Goal: Task Accomplishment & Management: Complete application form

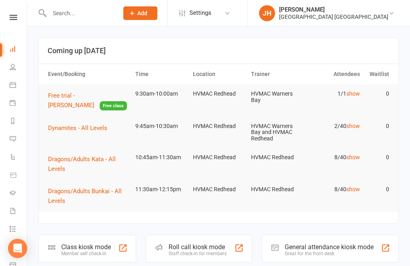
click at [62, 11] on input "text" at bounding box center [80, 13] width 66 height 11
click at [20, 73] on link "People" at bounding box center [19, 68] width 18 height 18
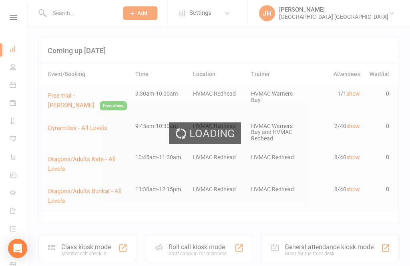
select select "100"
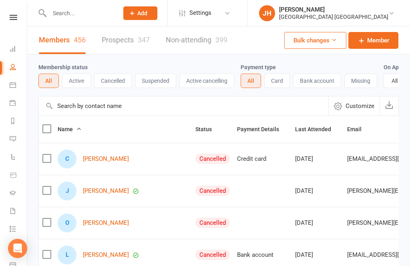
click at [183, 46] on link "Non-attending 399" at bounding box center [197, 40] width 62 height 28
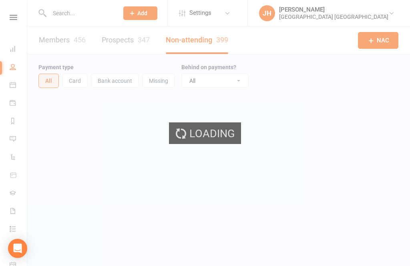
click at [205, 44] on div "Loading" at bounding box center [205, 133] width 410 height 266
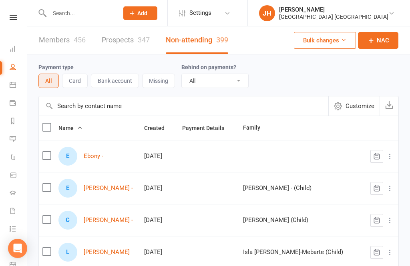
click at [379, 43] on span "NAC" at bounding box center [383, 41] width 12 height 10
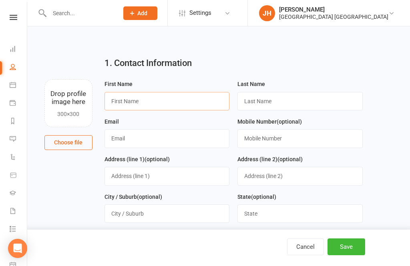
click at [177, 95] on input "text" at bounding box center [166, 101] width 125 height 18
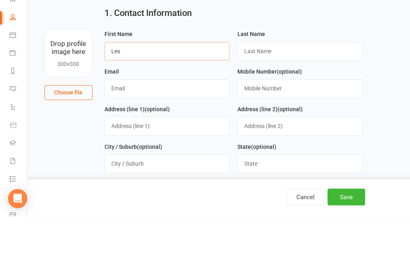
type input "Les"
click at [286, 92] on input "text" at bounding box center [299, 101] width 125 height 18
type input "Milwain"
click at [291, 129] on input "text" at bounding box center [299, 138] width 125 height 18
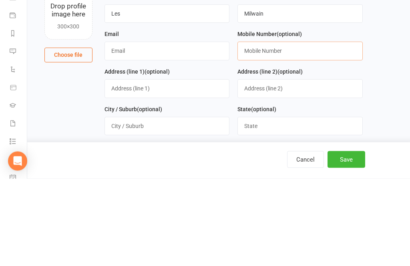
type input "P"
type input "0418166011"
click at [145, 129] on input "text" at bounding box center [166, 138] width 125 height 18
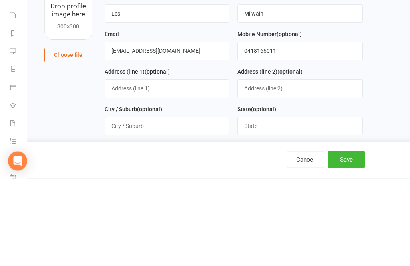
type input "[EMAIL_ADDRESS][DOMAIN_NAME]"
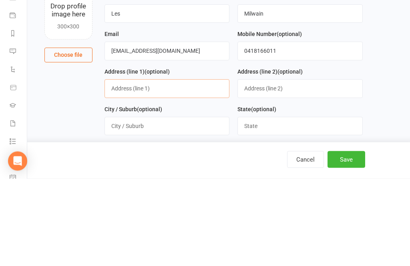
click at [184, 167] on input "text" at bounding box center [166, 176] width 125 height 18
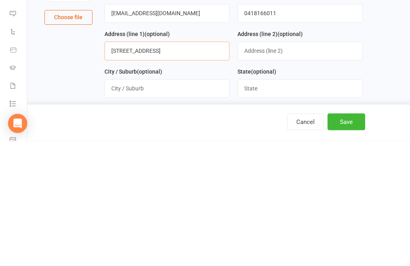
type input "[STREET_ADDRESS]"
click at [171, 205] on input "text" at bounding box center [166, 214] width 125 height 18
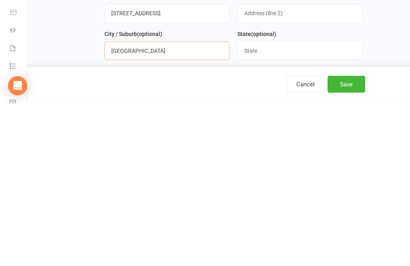
type input "[GEOGRAPHIC_DATA]"
click at [274, 205] on input "text" at bounding box center [299, 214] width 125 height 18
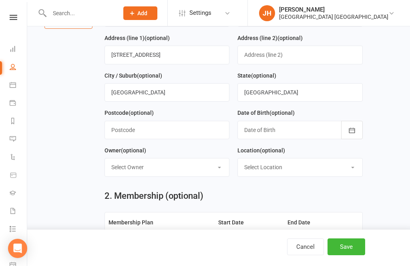
scroll to position [120, 0]
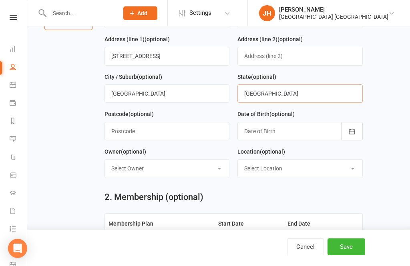
type input "[GEOGRAPHIC_DATA]"
click at [347, 255] on button "Save" at bounding box center [346, 247] width 38 height 17
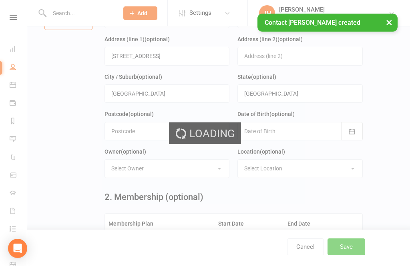
scroll to position [0, 0]
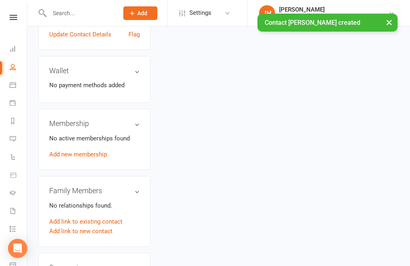
scroll to position [249, 0]
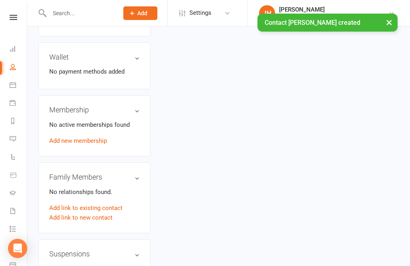
click at [101, 213] on link "Add link to new contact" at bounding box center [80, 218] width 63 height 10
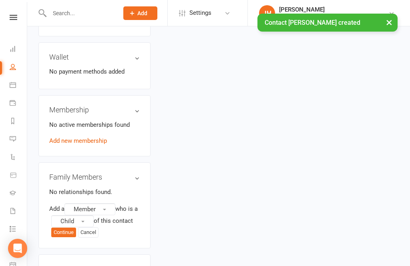
click at [103, 203] on button "Member" at bounding box center [89, 209] width 51 height 12
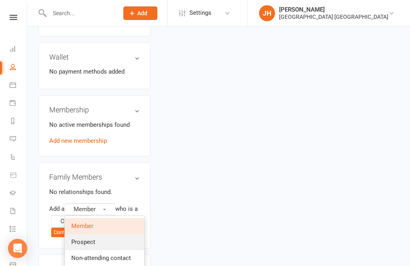
click at [121, 234] on link "Prospect" at bounding box center [104, 242] width 79 height 16
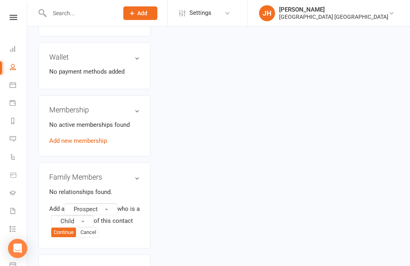
click at [60, 228] on button "Continue" at bounding box center [63, 233] width 25 height 10
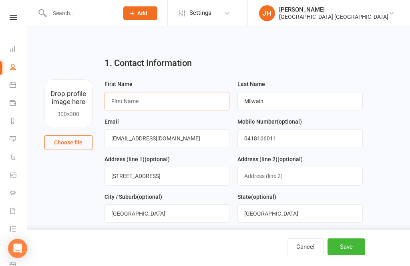
click at [180, 105] on input "text" at bounding box center [166, 101] width 125 height 18
type input "[PERSON_NAME]"
click at [356, 255] on button "Save" at bounding box center [346, 247] width 38 height 17
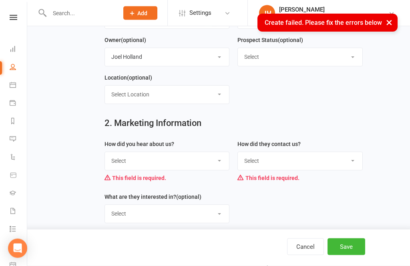
scroll to position [232, 0]
click at [212, 165] on select "Select Internet Referral Facebook Sign Flyer from school Flyer in mail Radio De…" at bounding box center [167, 161] width 124 height 18
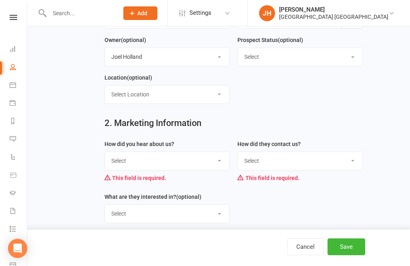
select select "Other"
click at [310, 161] on select "Select Phone Email Walk-in Website Facebook Current student at another HVMAC do…" at bounding box center [300, 161] width 124 height 18
click at [338, 160] on select "Select Phone Email Walk-in Website Facebook Current student at another HVMAC do…" at bounding box center [300, 161] width 124 height 18
select select "Walk-in"
click at [355, 255] on button "Save" at bounding box center [346, 247] width 38 height 17
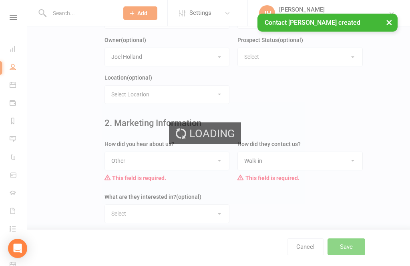
scroll to position [0, 0]
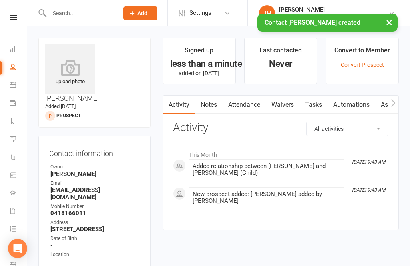
click at [294, 102] on link "Waivers" at bounding box center [283, 105] width 34 height 18
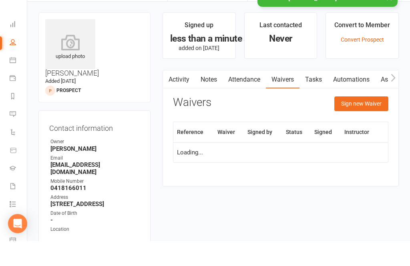
scroll to position [26, 0]
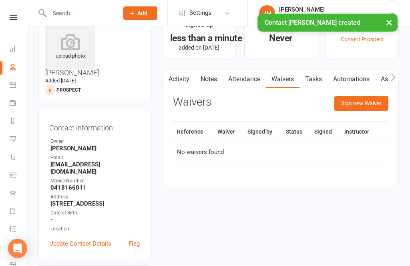
click at [374, 106] on button "Sign new Waiver" at bounding box center [361, 103] width 54 height 14
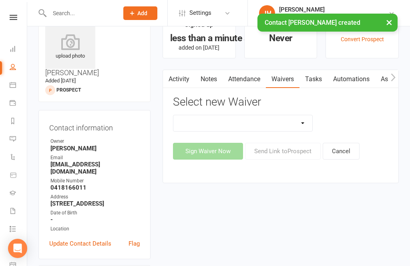
click at [298, 122] on select "1st Kyu Goals Assessment Cancellation Form Membership Downgrade Form Membership…" at bounding box center [242, 123] width 139 height 16
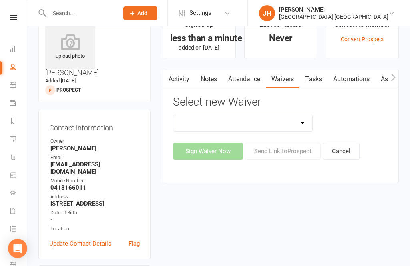
select select "5550"
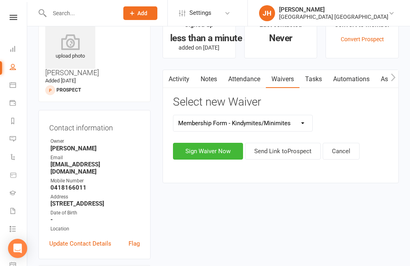
click at [216, 156] on button "Sign Waiver Now" at bounding box center [208, 151] width 70 height 17
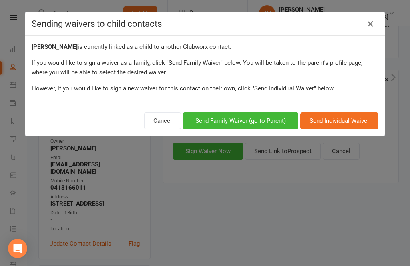
click at [269, 122] on button "Send Family Waiver (go to Parent)" at bounding box center [240, 120] width 115 height 17
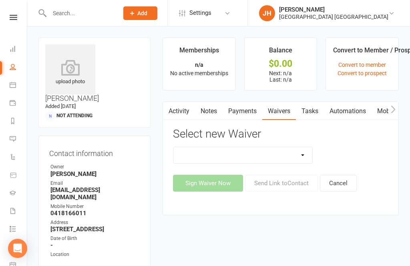
click at [294, 154] on select "1st Kyu Goals Assessment Cancellation Form Membership Downgrade Form Membership…" at bounding box center [242, 155] width 139 height 16
select select "5550"
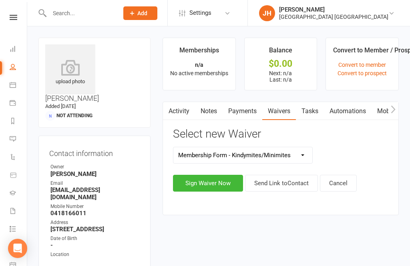
click at [219, 184] on button "Sign Waiver Now" at bounding box center [208, 183] width 70 height 17
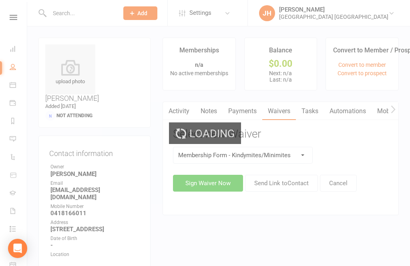
select select "bank_account"
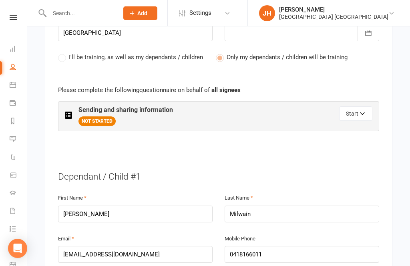
click at [354, 106] on button "Start" at bounding box center [355, 113] width 33 height 14
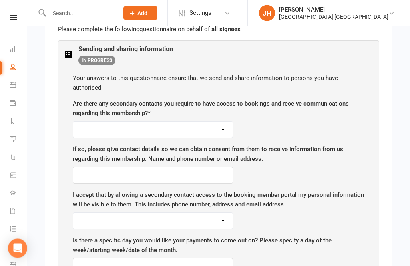
click at [229, 122] on select "Yes No" at bounding box center [152, 130] width 159 height 16
select select "Yes"
click at [223, 122] on select "Yes No" at bounding box center [152, 130] width 159 height 16
click at [212, 213] on select "Yes No" at bounding box center [152, 221] width 159 height 16
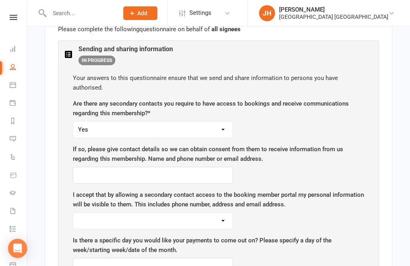
select select "No"
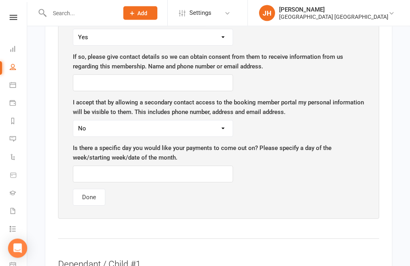
scroll to position [586, 0]
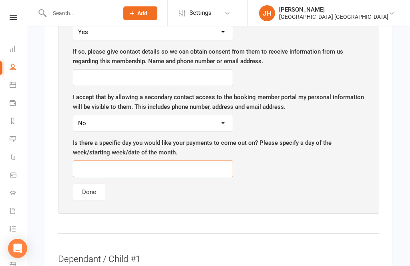
click at [210, 161] on input "text" at bounding box center [153, 169] width 160 height 17
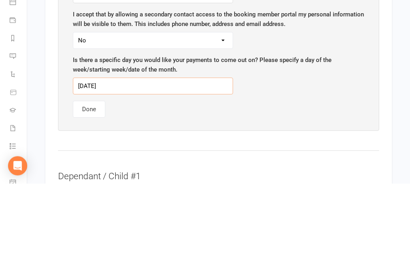
type input "[DATE]"
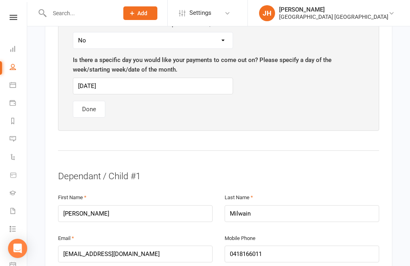
click at [104, 101] on button "Done" at bounding box center [89, 109] width 32 height 17
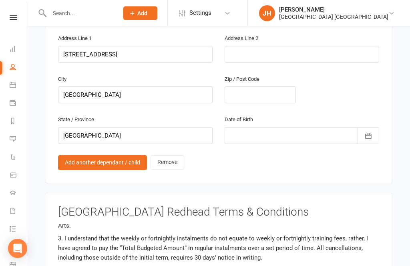
scroll to position [66, 0]
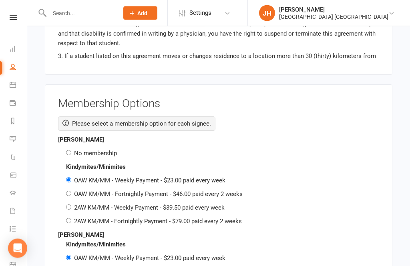
click at [103, 150] on label "No membership" at bounding box center [95, 153] width 43 height 7
click at [71, 151] on input "No membership" at bounding box center [68, 153] width 5 height 5
radio input "true"
radio input "false"
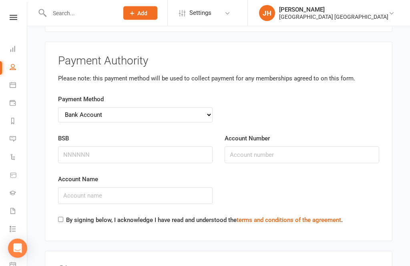
scroll to position [1544, 0]
click at [104, 147] on input "BSB" at bounding box center [135, 155] width 155 height 17
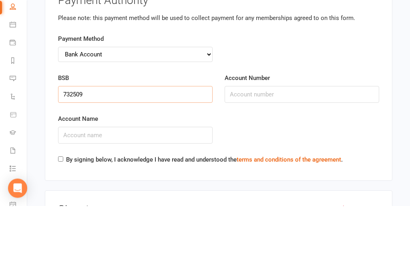
type input "732509"
click at [264, 147] on input "Account Number" at bounding box center [302, 155] width 155 height 17
type input "635600"
click at [132, 187] on input "Account Name" at bounding box center [135, 195] width 155 height 17
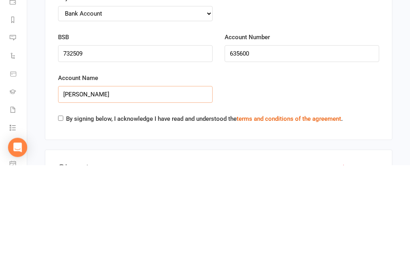
type input "[PERSON_NAME]"
click at [61, 217] on input "By signing below, I acknowledge I have read and understood the terms and condit…" at bounding box center [60, 219] width 5 height 5
checkbox input "true"
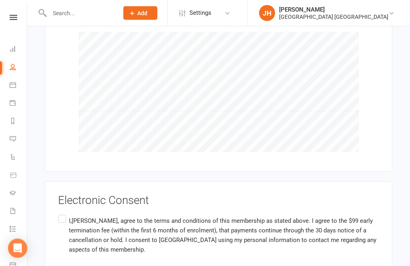
scroll to position [1795, 0]
click at [62, 213] on label "I,[PERSON_NAME], agree to the terms and conditions of this membership as stated…" at bounding box center [218, 235] width 321 height 44
click at [62, 213] on input "I,[PERSON_NAME], agree to the terms and conditions of this membership as stated…" at bounding box center [60, 213] width 5 height 0
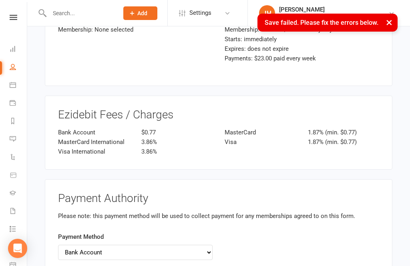
scroll to position [327, 0]
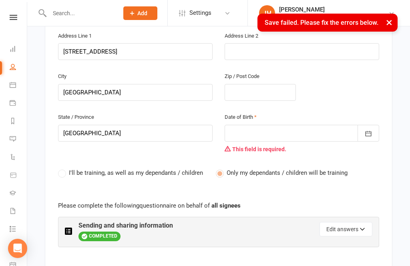
click at [279, 125] on div at bounding box center [302, 133] width 155 height 17
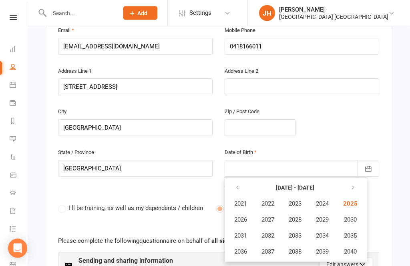
scroll to position [295, 0]
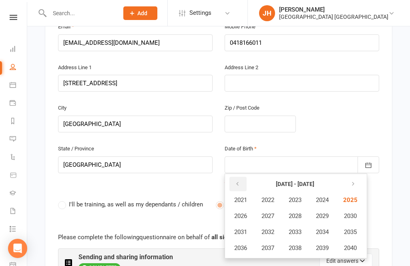
click at [239, 181] on icon "button" at bounding box center [238, 184] width 6 height 6
click at [237, 181] on icon "button" at bounding box center [238, 184] width 6 height 6
click at [323, 197] on span "1984" at bounding box center [322, 200] width 13 height 7
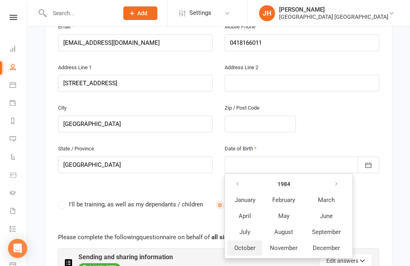
click at [242, 245] on span "October" at bounding box center [244, 248] width 21 height 7
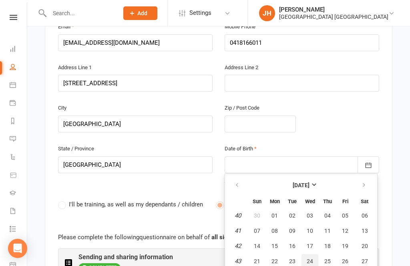
click at [311, 258] on span "24" at bounding box center [310, 261] width 6 height 6
type input "[DATE]"
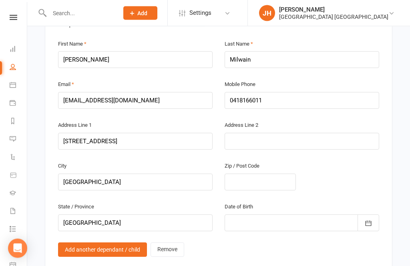
click at [367, 220] on icon "button" at bounding box center [368, 224] width 8 height 8
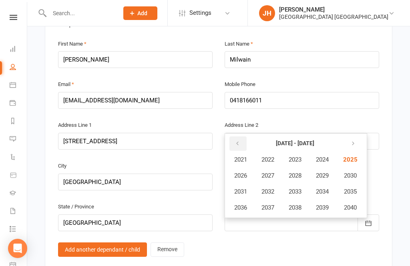
click at [239, 141] on icon "button" at bounding box center [238, 144] width 6 height 6
click at [357, 200] on button "2020" at bounding box center [349, 207] width 26 height 15
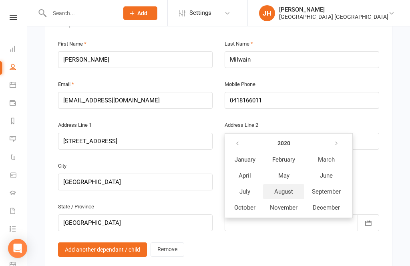
click at [290, 188] on span "August" at bounding box center [283, 191] width 19 height 7
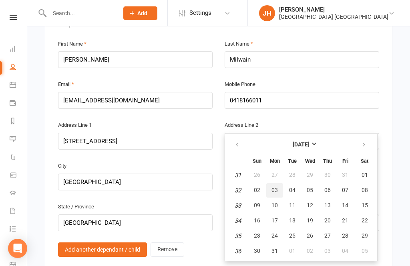
click at [275, 183] on button "03" at bounding box center [274, 190] width 17 height 14
type input "[DATE]"
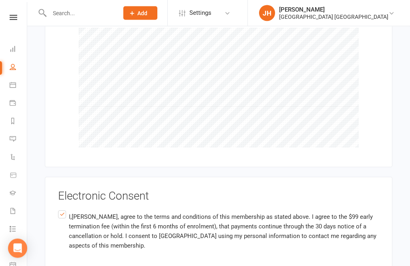
scroll to position [1827, 0]
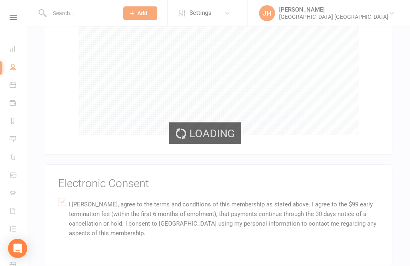
scroll to position [1811, 0]
